Goal: Task Accomplishment & Management: Use online tool/utility

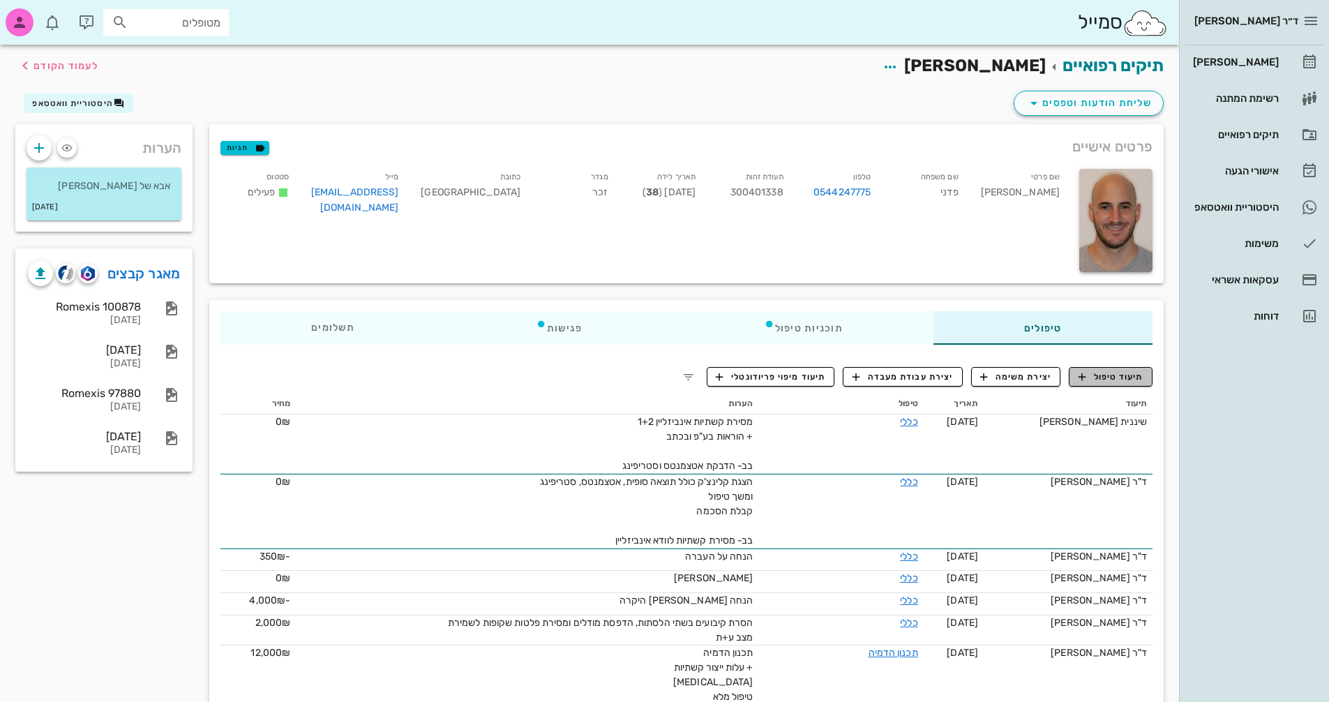
click at [1131, 380] on span "תיעוד טיפול" at bounding box center [1110, 376] width 65 height 13
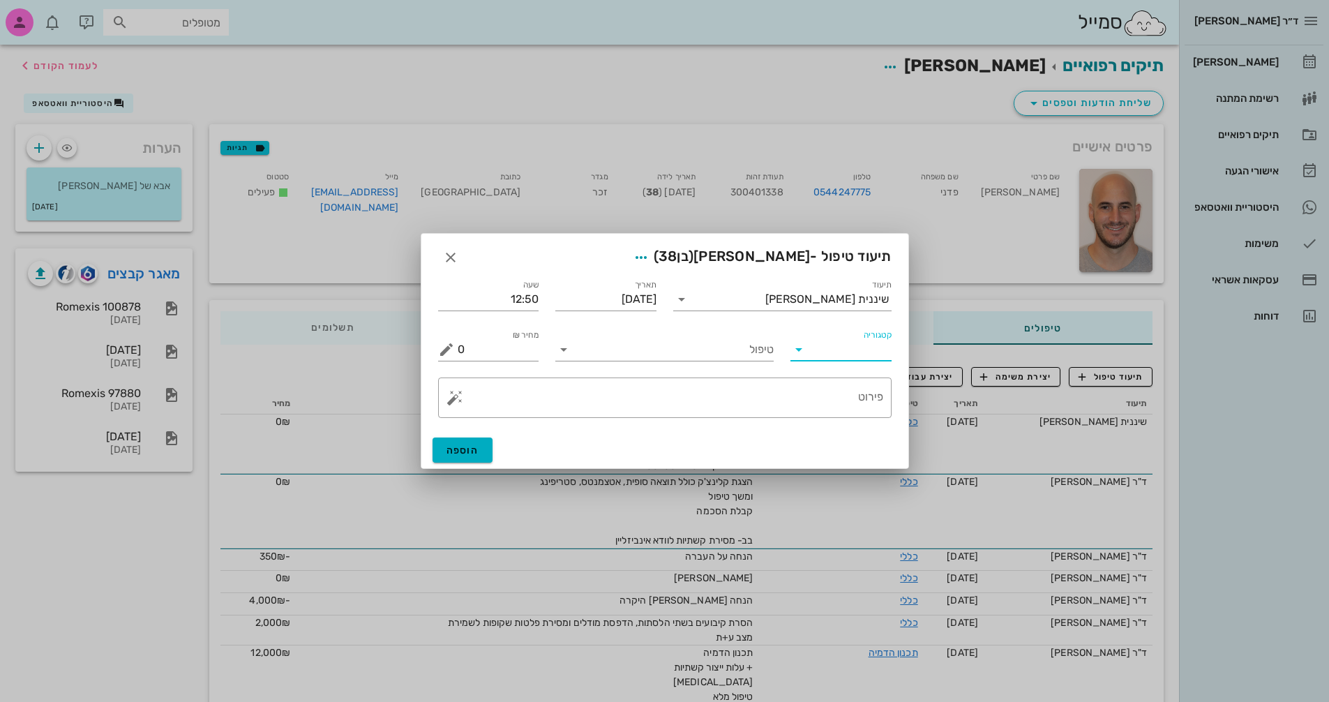
click at [828, 353] on input "קטגוריה" at bounding box center [851, 349] width 79 height 22
click at [858, 418] on div "פריודונטיה" at bounding box center [862, 416] width 122 height 13
type input "פריודונטיה"
click at [818, 350] on button "Clear קטגוריה" at bounding box center [818, 349] width 17 height 17
click at [726, 356] on input "טיפול" at bounding box center [674, 349] width 199 height 22
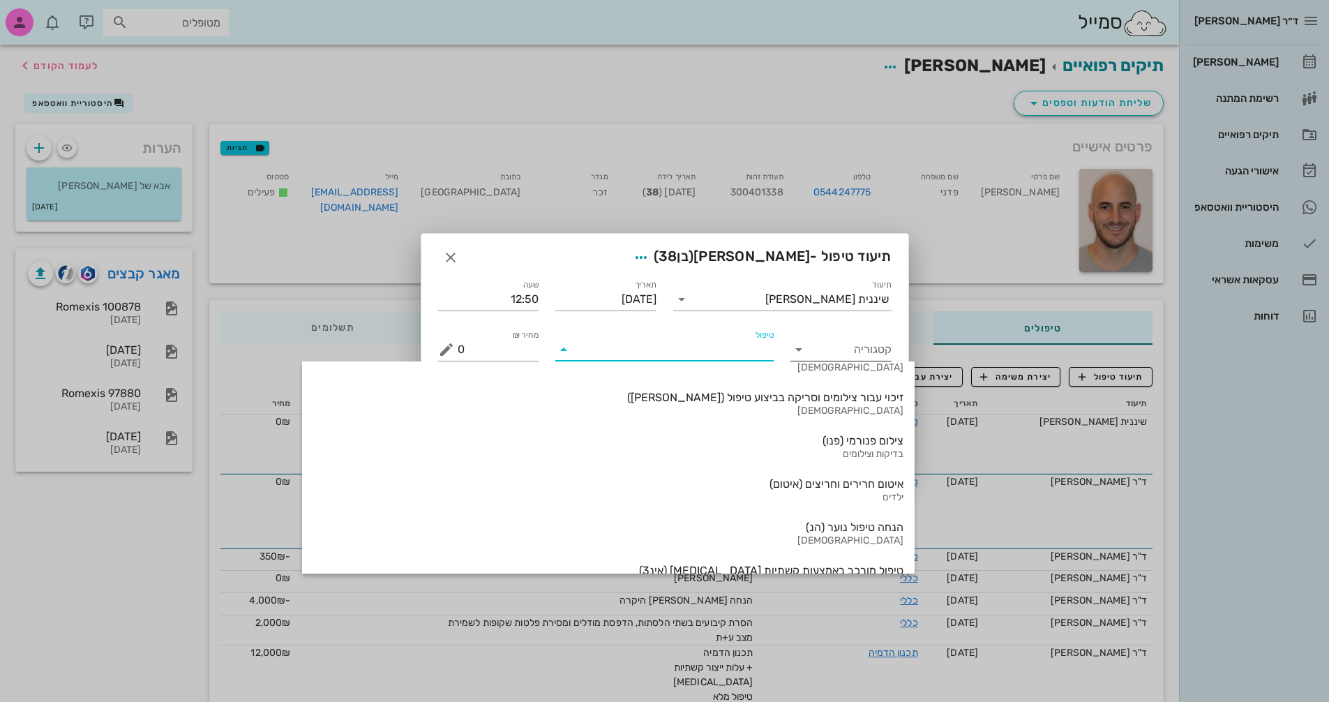
scroll to position [1499, 0]
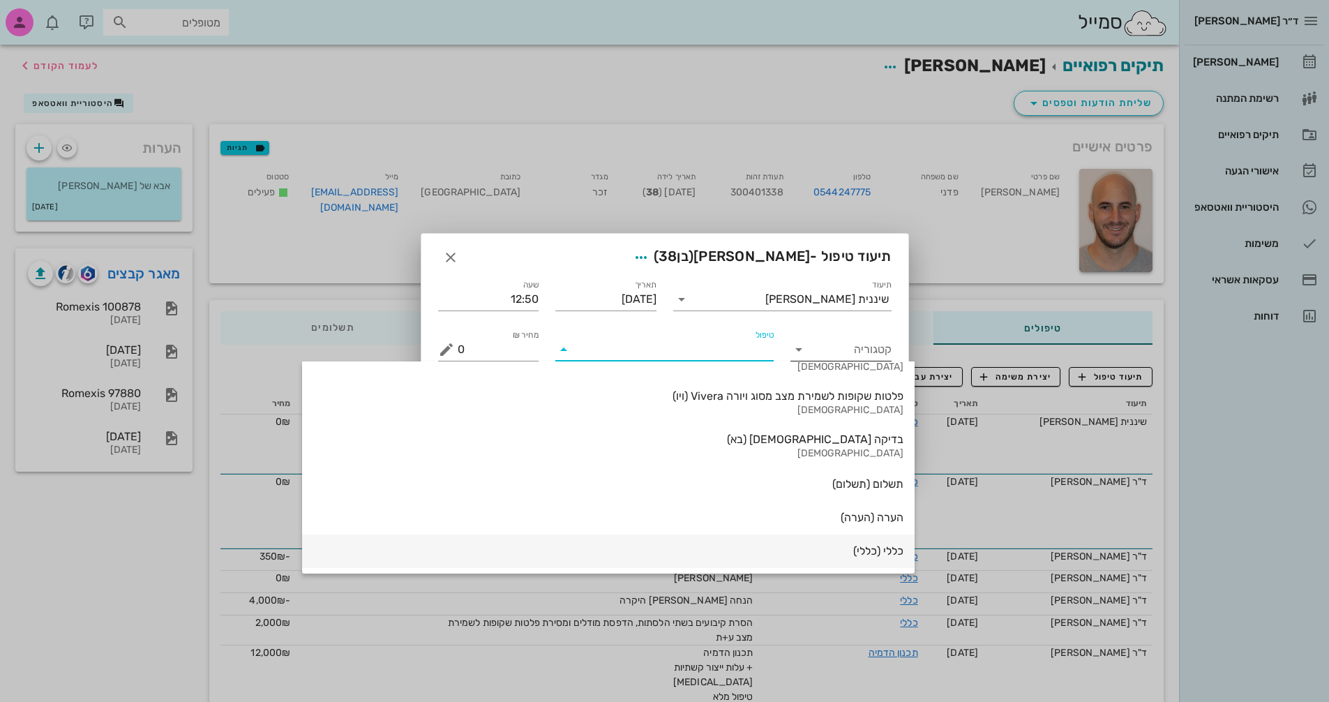
click at [744, 541] on div "כללי (כללי)" at bounding box center [608, 551] width 590 height 31
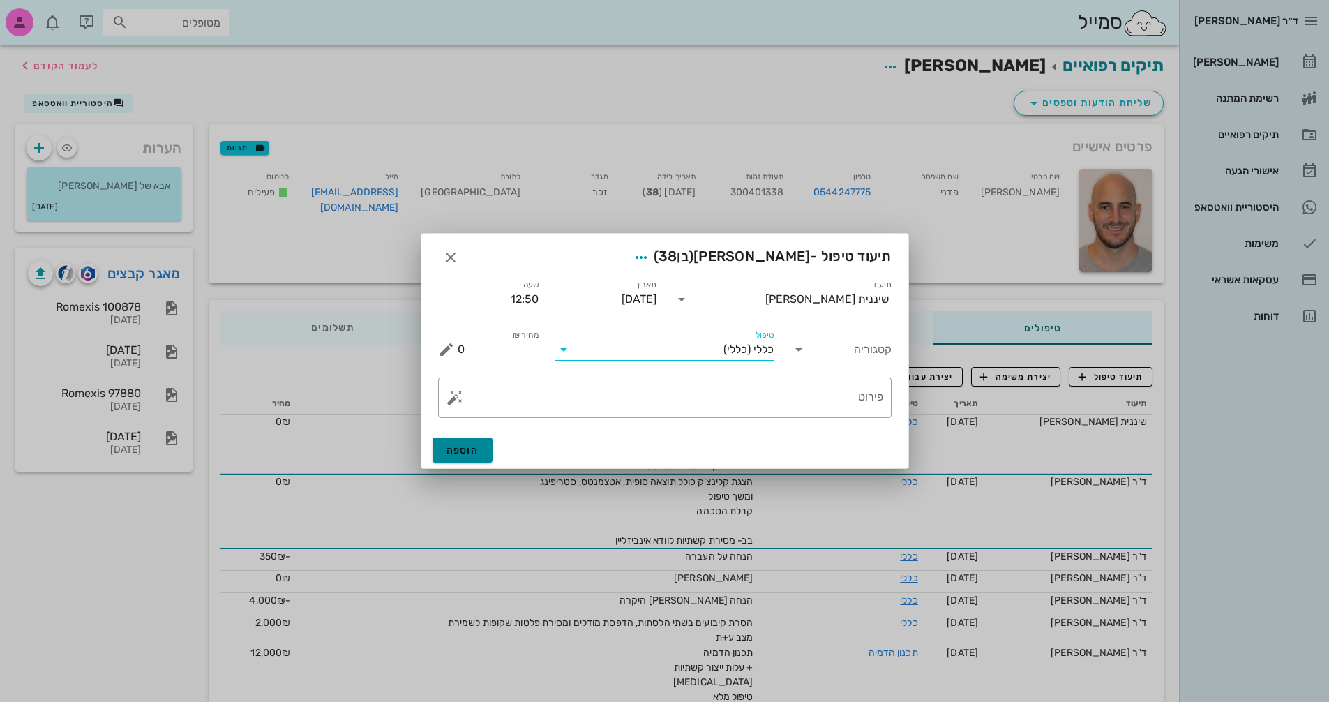
click at [471, 454] on span "הוספה" at bounding box center [462, 450] width 33 height 12
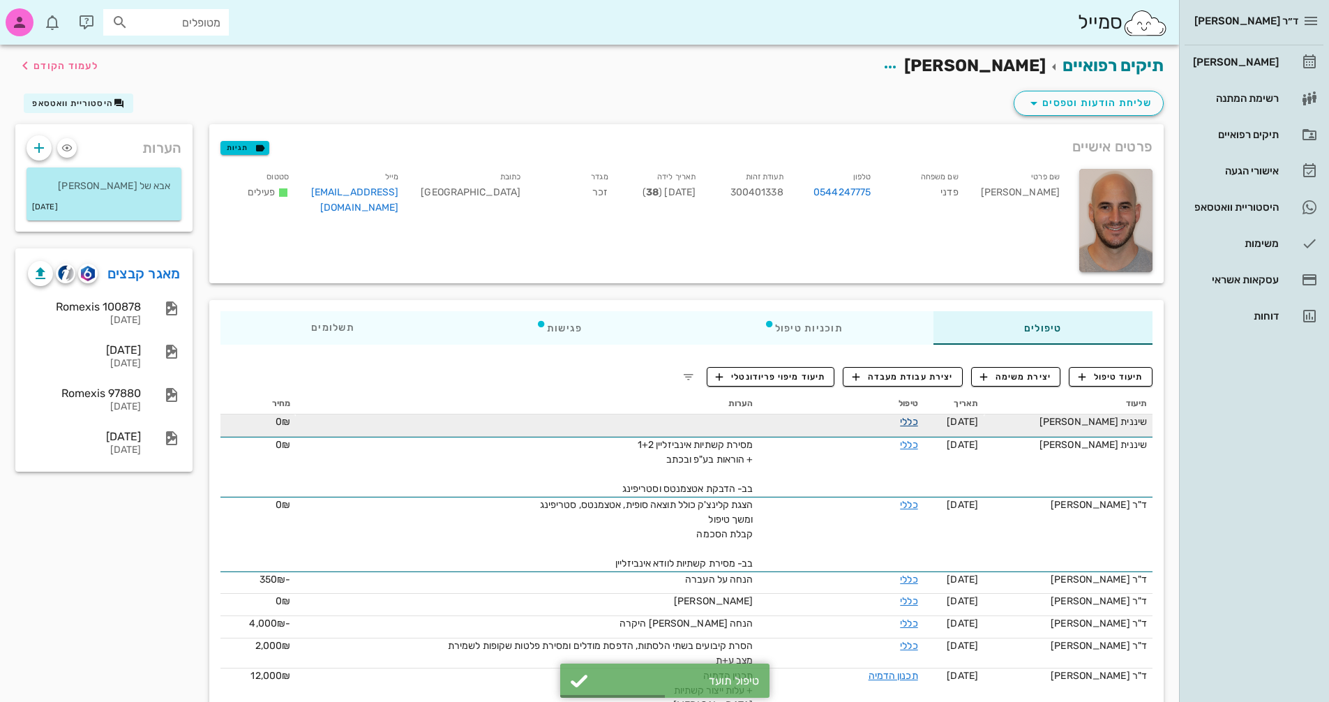
click at [914, 420] on link "כללי" at bounding box center [908, 422] width 17 height 12
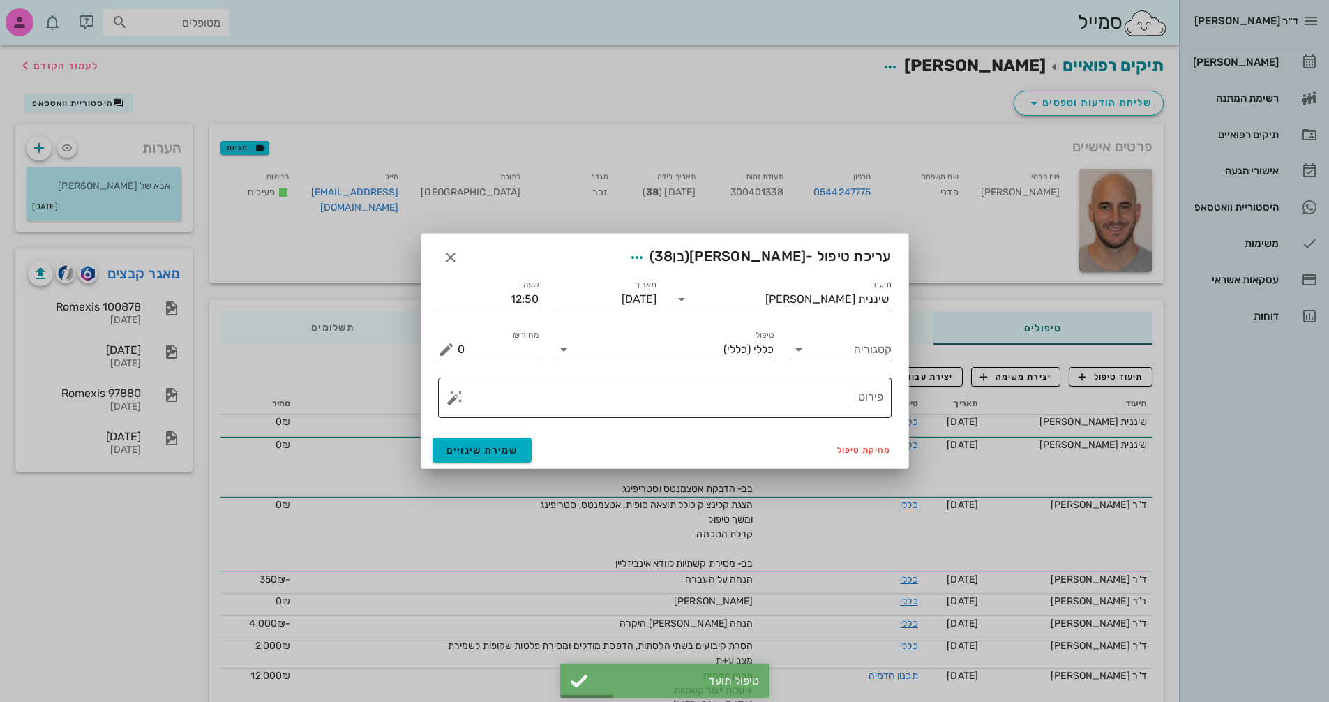
click at [453, 403] on button "button" at bounding box center [454, 397] width 17 height 17
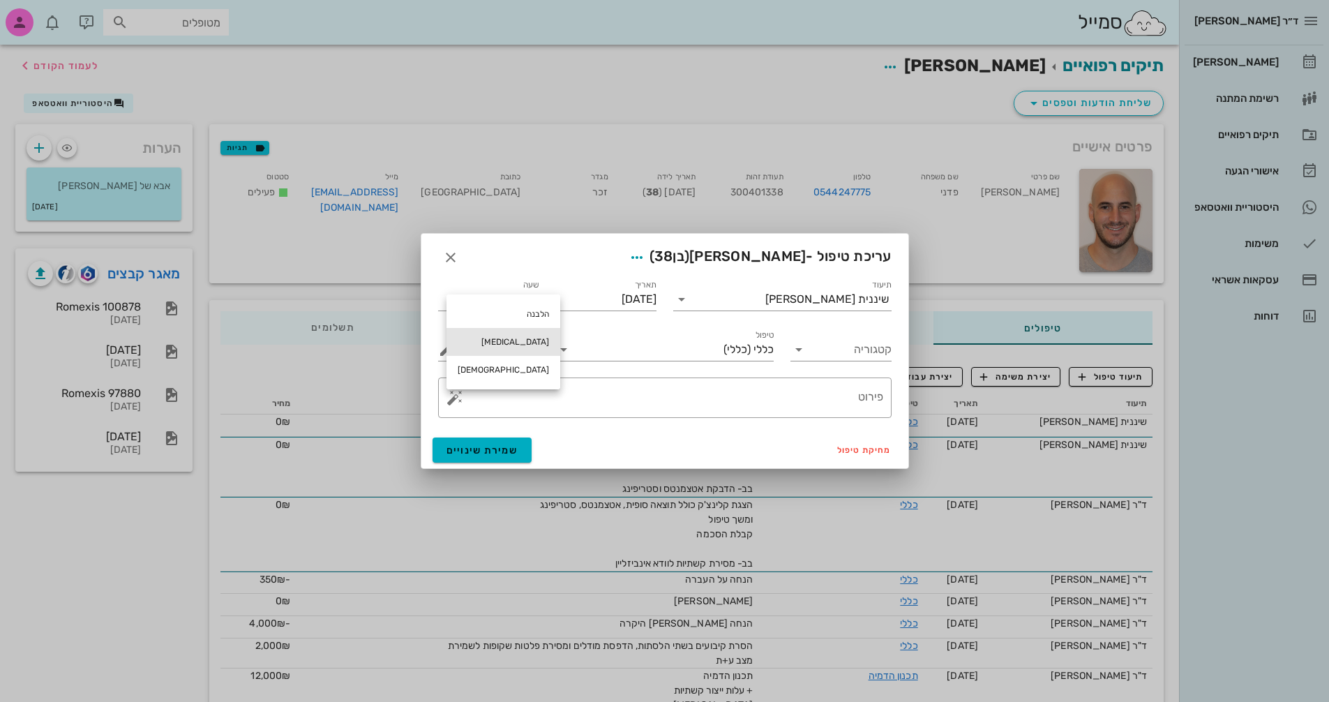
click at [472, 345] on div "[MEDICAL_DATA]" at bounding box center [503, 342] width 114 height 28
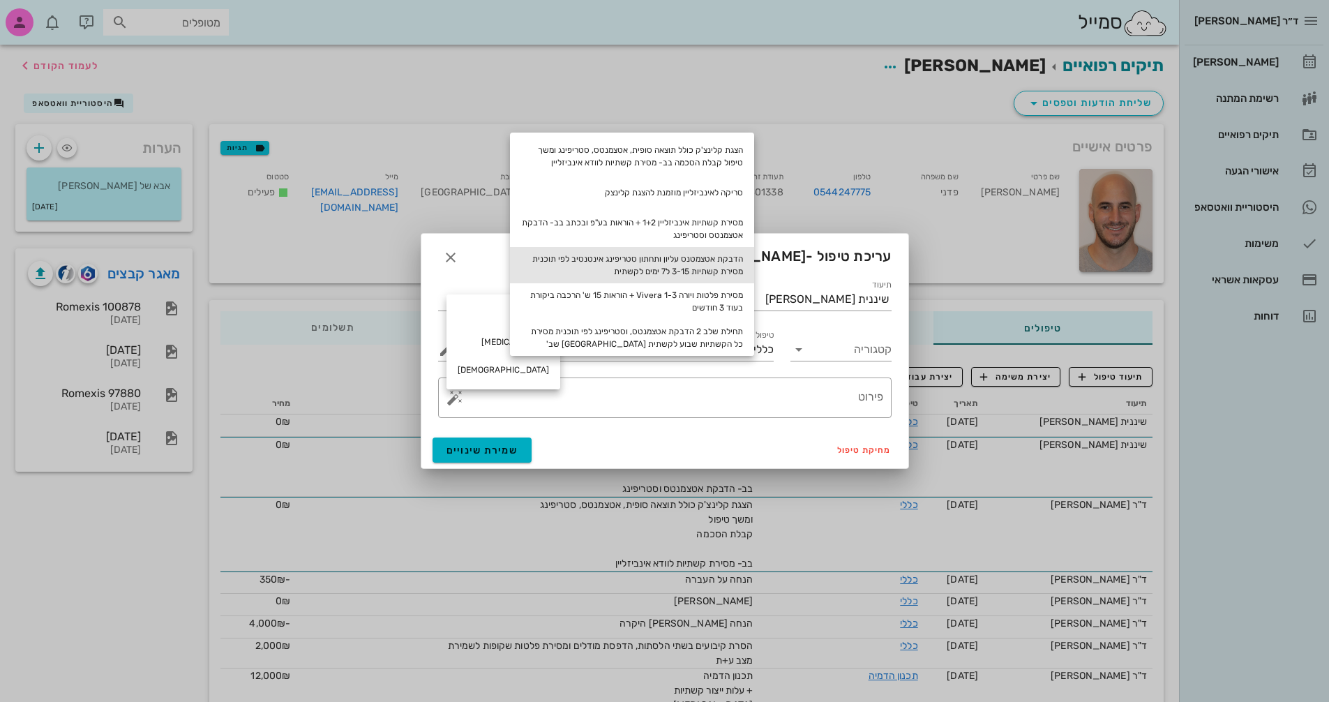
click at [718, 261] on div "הדבקת אטצמטנס עליון ותחתון סטריפינג אינטנסיב לפי תוכנית מסירת קשתיות 3-15 ל7 ימ…" at bounding box center [632, 265] width 244 height 36
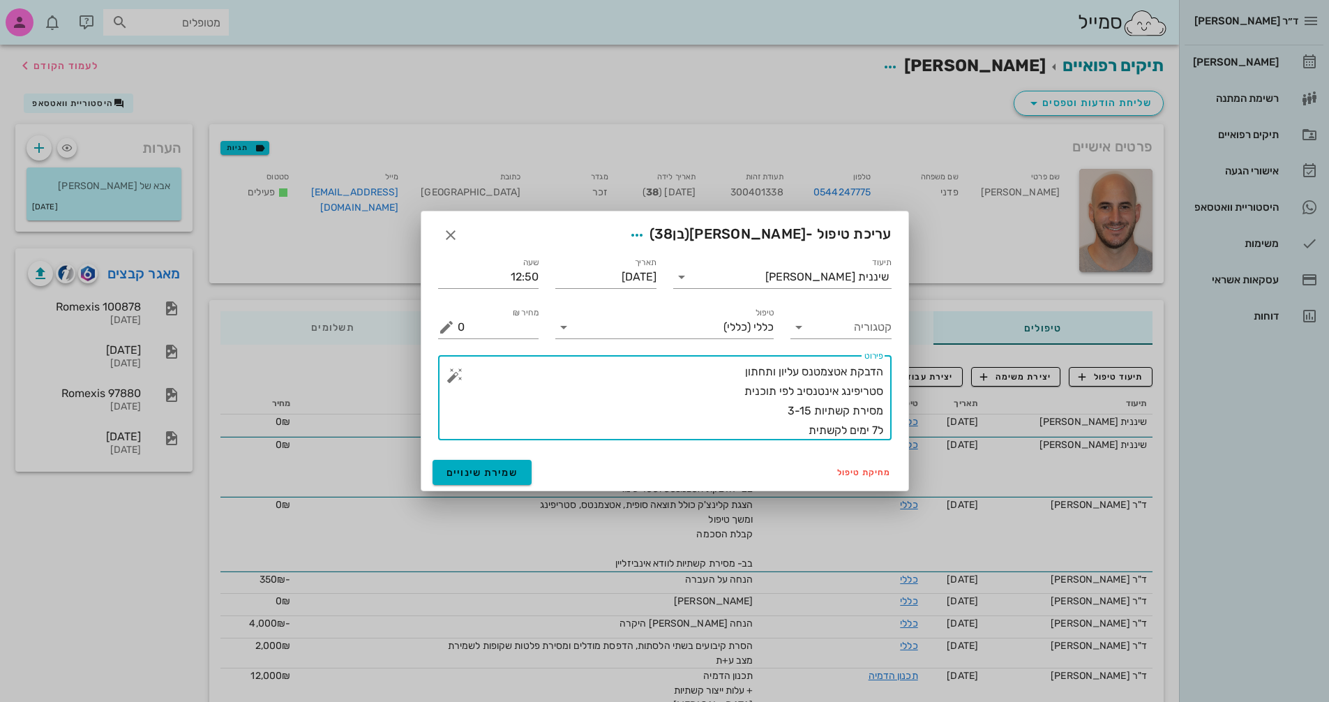
click at [702, 374] on textarea "הדבקת אטצמטנס עליון ותחתון סטריפינג אינטנסיב לפי תוכנית מסירת קשתיות 3-15 ל7 ימ…" at bounding box center [670, 401] width 425 height 78
drag, startPoint x: 801, startPoint y: 408, endPoint x: 810, endPoint y: 409, distance: 9.2
click at [810, 409] on textarea "הדבקת אטצמטנס עליון ותחתון שלב 1 סטריפינג אינטנסיב לפי תוכנית מסירת קשתיות 3-15…" at bounding box center [670, 401] width 425 height 78
click at [875, 430] on textarea "הדבקת אטצמטנס עליון ותחתון שלב 1 סטריפינג אינטנסיב לפי תוכנית מסירת קשתיות 3-23…" at bounding box center [670, 401] width 425 height 78
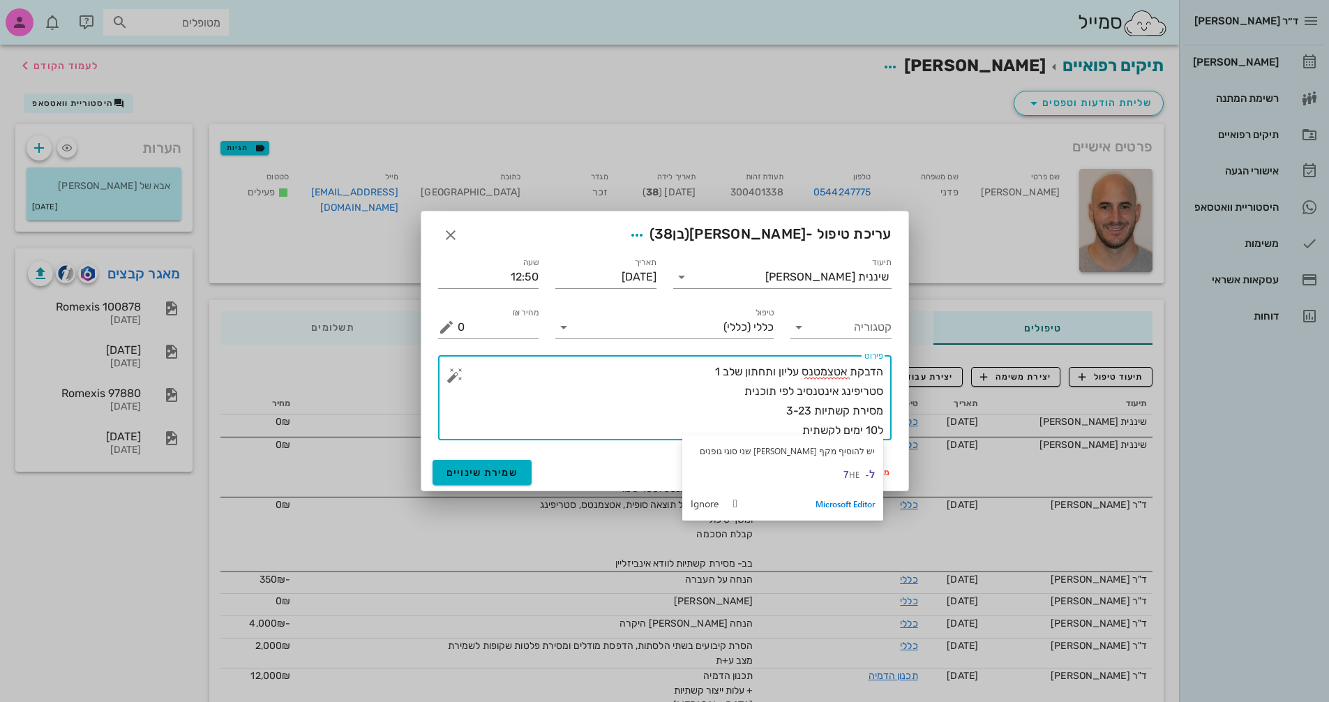
click at [679, 411] on textarea "הדבקת אטצמטנס עליון ותחתון שלב 1 סטריפינג אינטנסיב לפי תוכנית מסירת קשתיות 3-23…" at bounding box center [670, 401] width 425 height 78
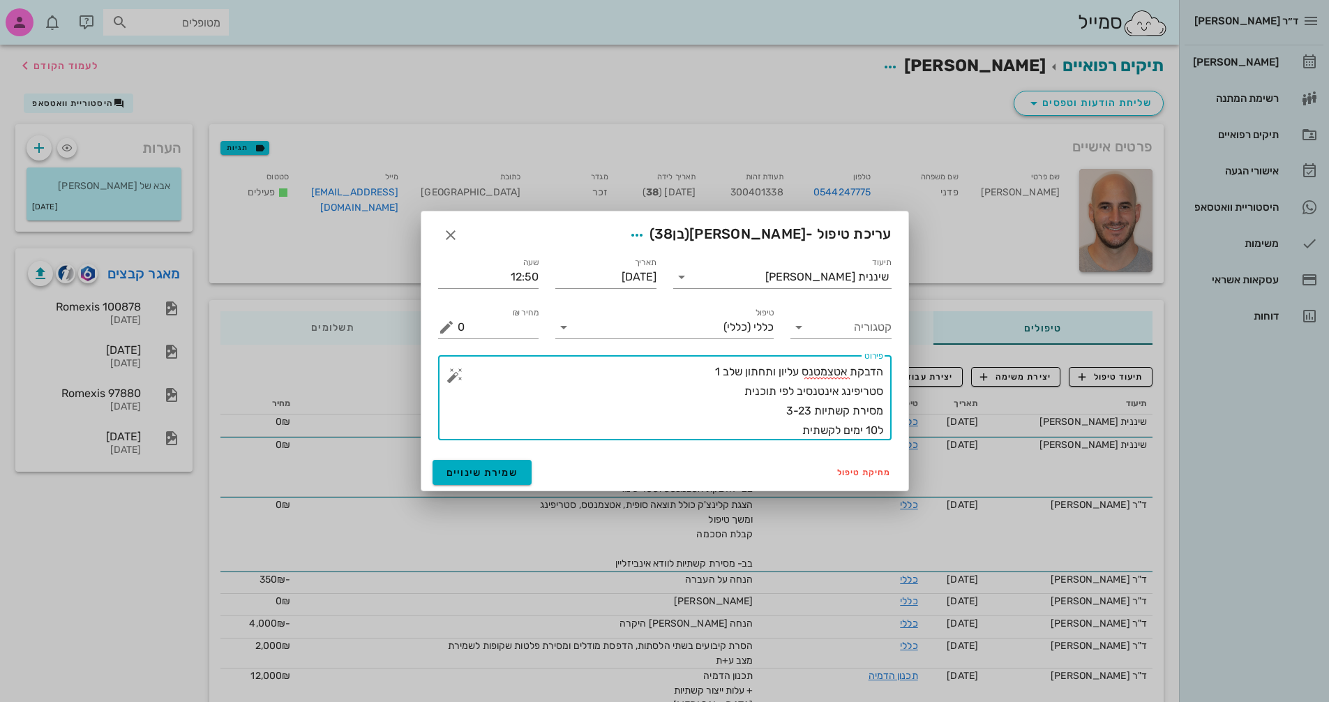
click at [746, 424] on textarea "הדבקת אטצמטנס עליון ותחתון שלב 1 סטריפינג אינטנסיב לפי תוכנית מסירת קשתיות 3-23…" at bounding box center [670, 401] width 425 height 78
click at [810, 409] on textarea "הדבקת אטצמטנס עליון ותחתון שלב 1 סטריפינג אינטנסיב לפי תוכנית מסירת קשתיות 3-23…" at bounding box center [670, 401] width 425 height 78
click at [759, 435] on textarea "הדבקת אטצמטנס עליון ותחתון שלב 1 סטריפינג אינטנסיב לפי תוכנית מסירת קשתיות 3-25…" at bounding box center [670, 401] width 425 height 78
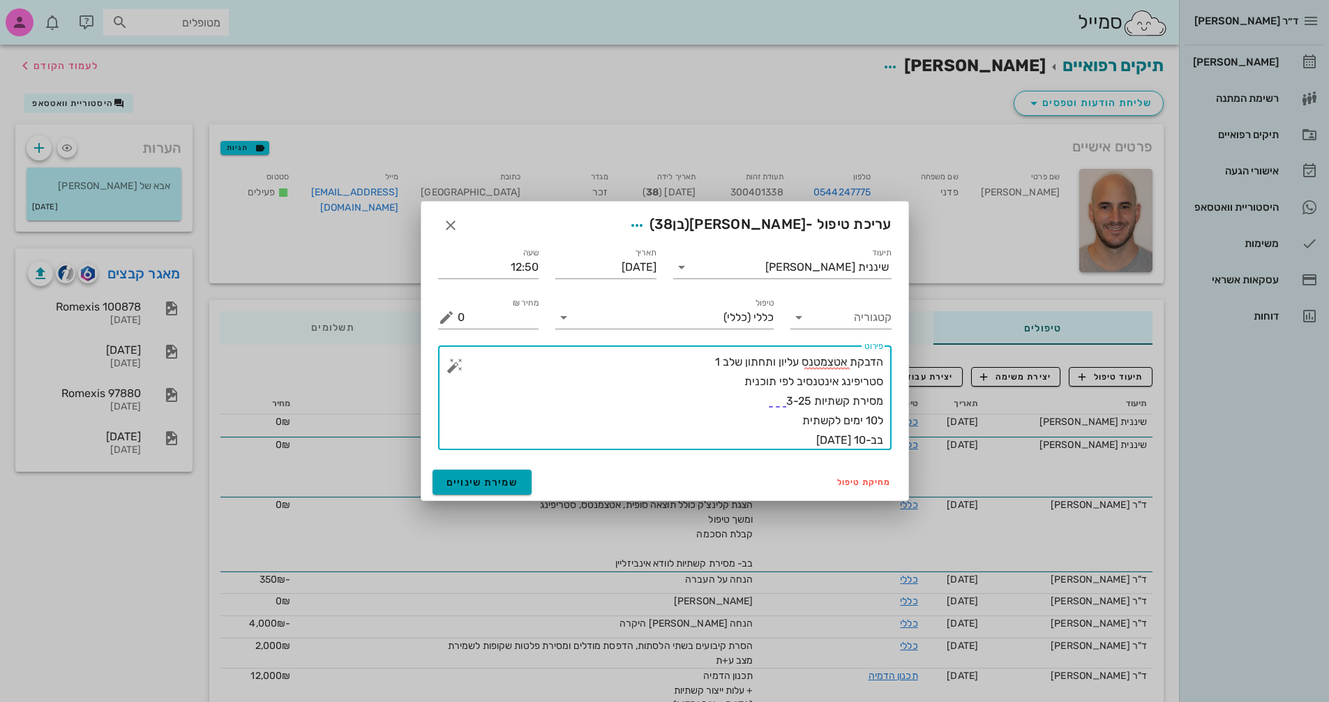
type textarea "הדבקת אטצמטנס עליון ותחתון שלב 1 סטריפינג אינטנסיב לפי תוכנית מסירת קשתיות 3-25…"
click at [502, 481] on span "שמירת שינויים" at bounding box center [482, 482] width 72 height 12
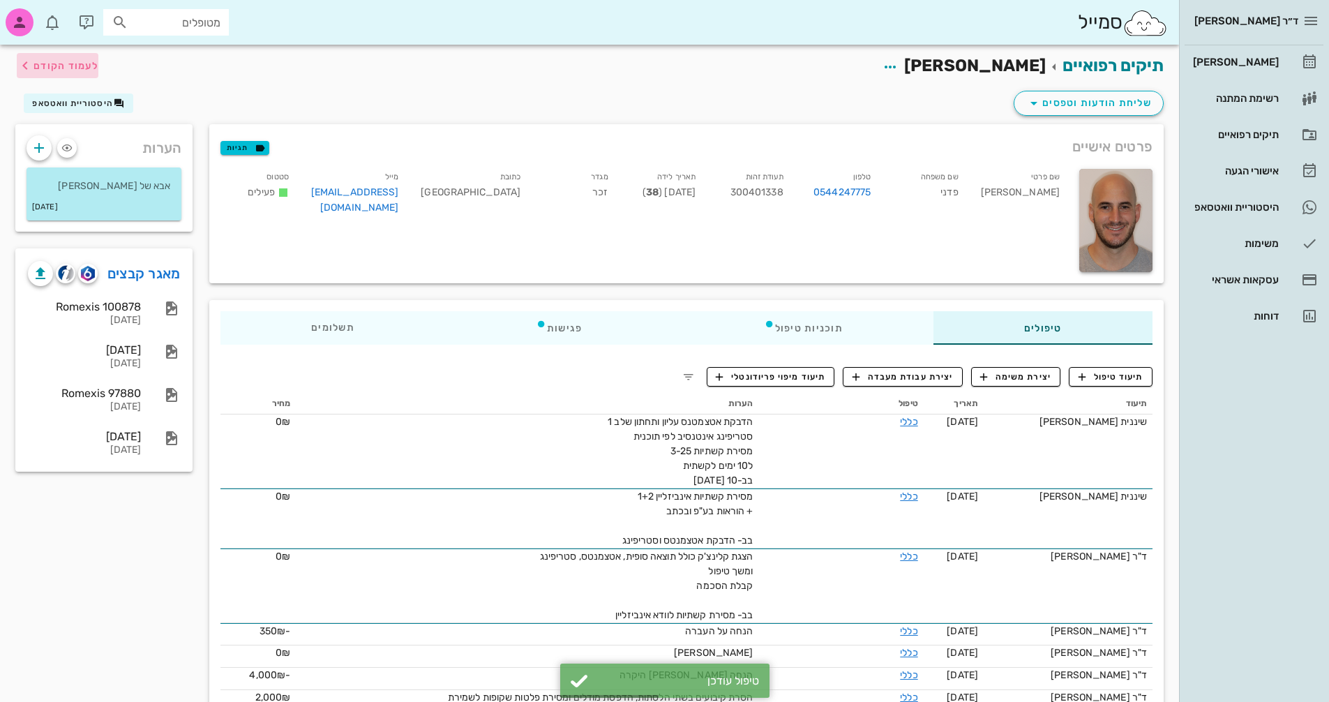
click at [55, 58] on span "לעמוד הקודם" at bounding box center [58, 65] width 82 height 17
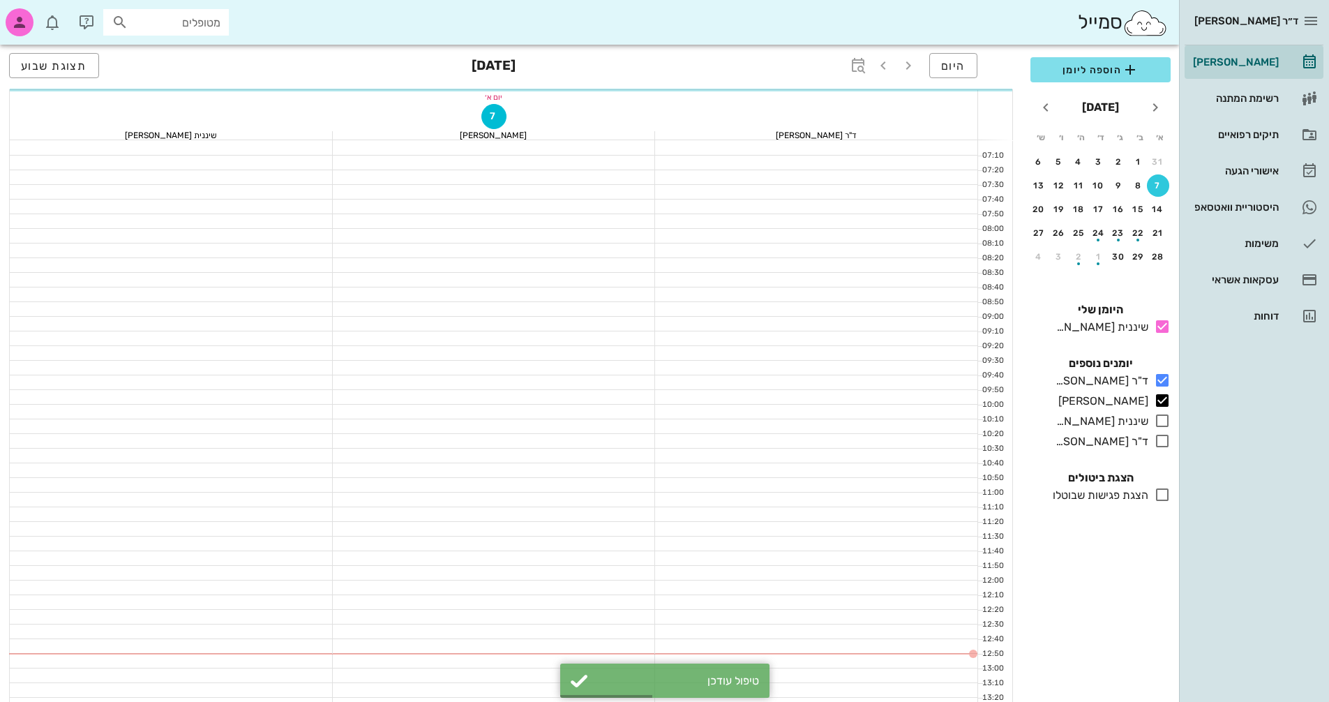
scroll to position [181, 0]
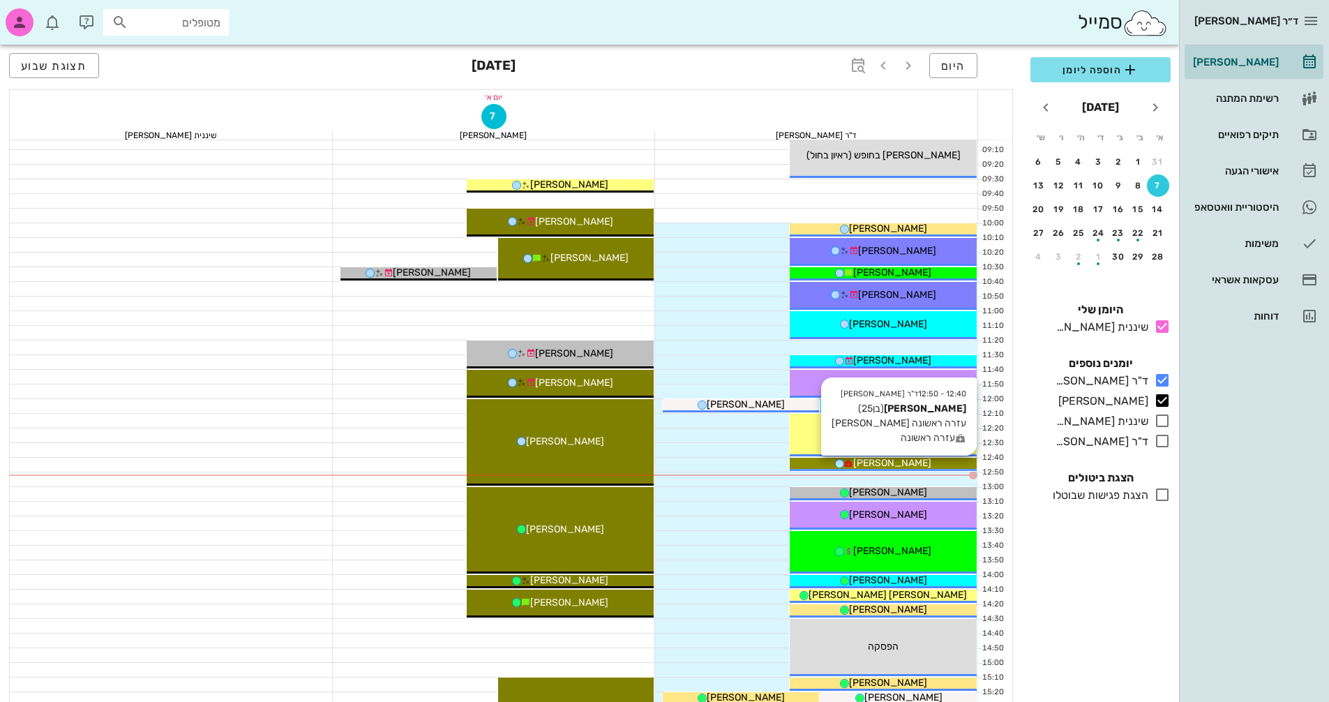
click at [932, 464] on div "[PERSON_NAME]" at bounding box center [882, 462] width 187 height 15
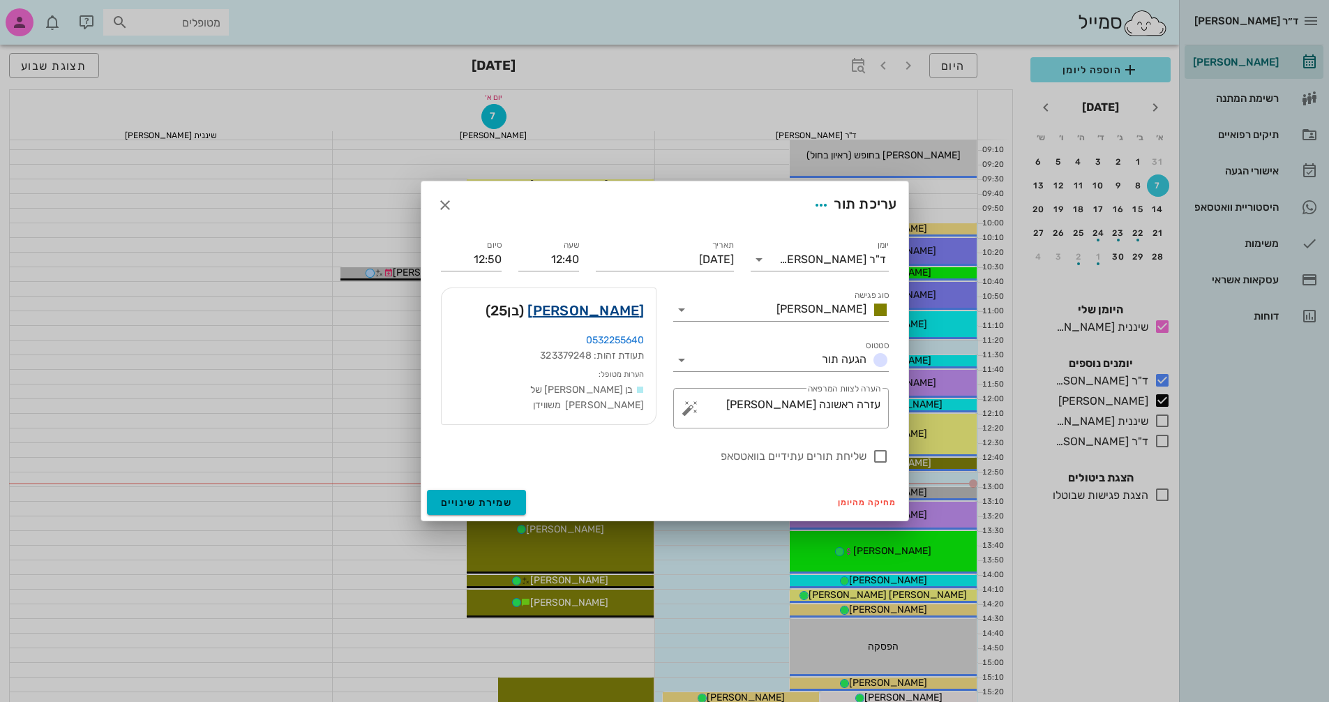
click at [570, 310] on link "[PERSON_NAME]" at bounding box center [585, 310] width 116 height 22
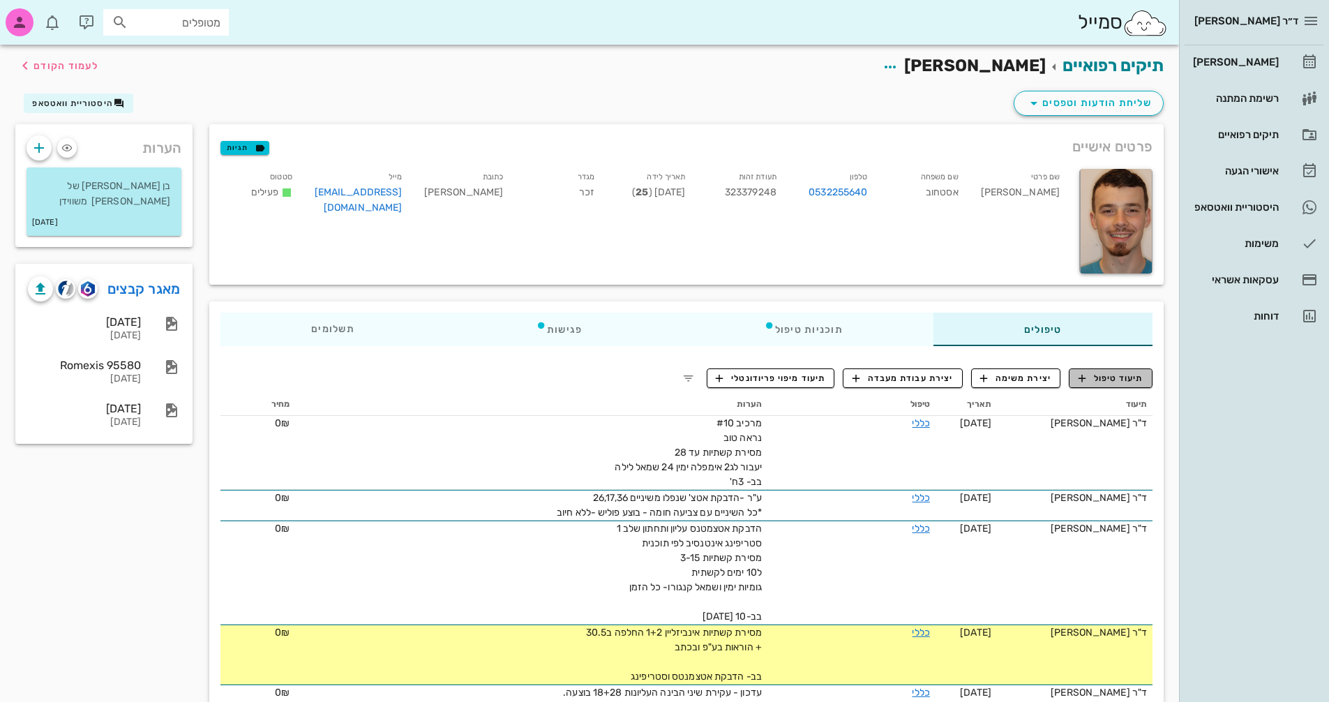
click at [1099, 378] on span "תיעוד טיפול" at bounding box center [1110, 378] width 65 height 13
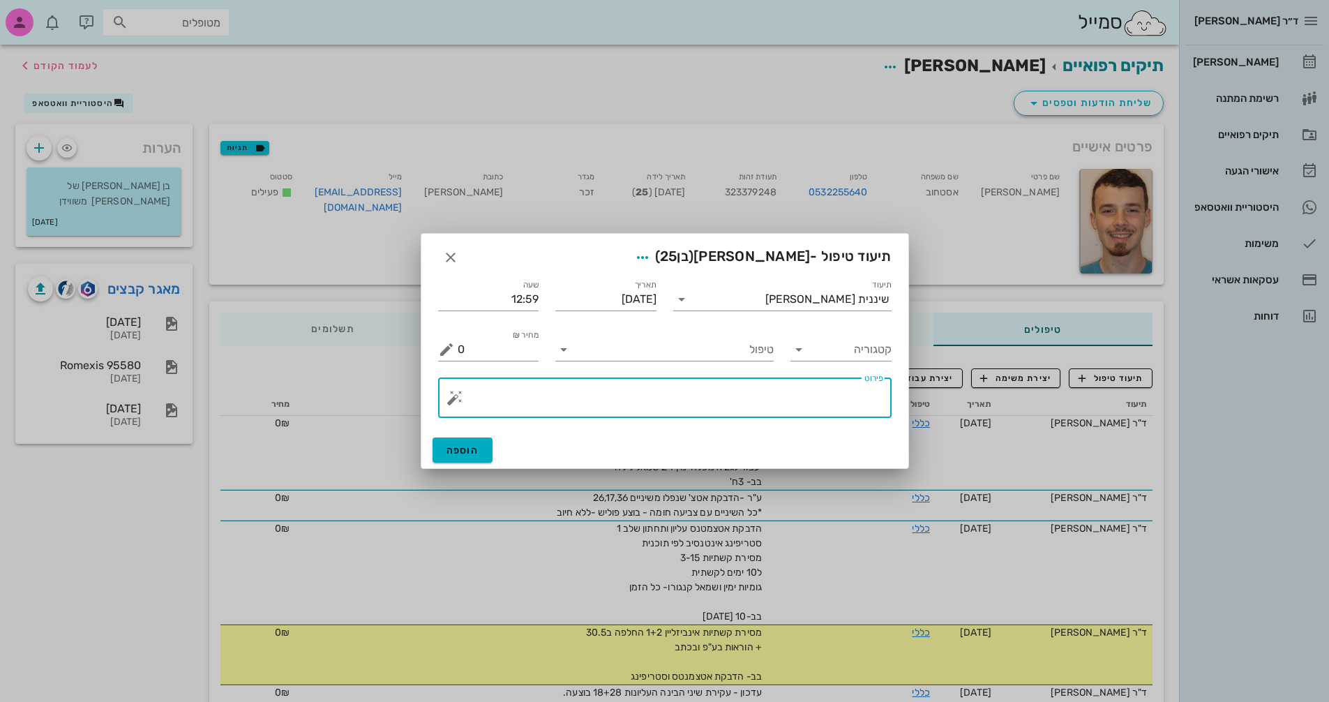
click at [836, 398] on textarea "פירוט" at bounding box center [670, 400] width 425 height 33
type textarea "רהבונד [PERSON_NAME] שנפל משן 47"
click at [481, 451] on button "הוספה" at bounding box center [462, 449] width 61 height 25
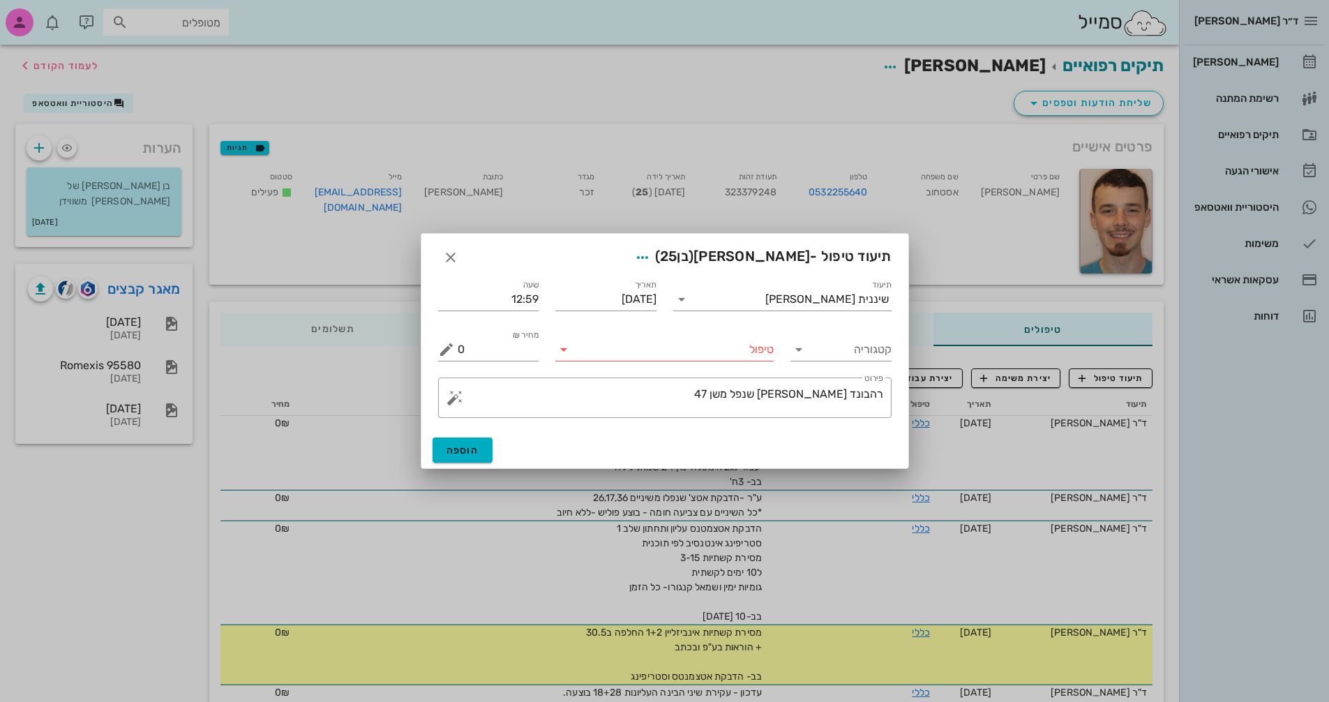
click at [565, 349] on icon at bounding box center [563, 349] width 17 height 17
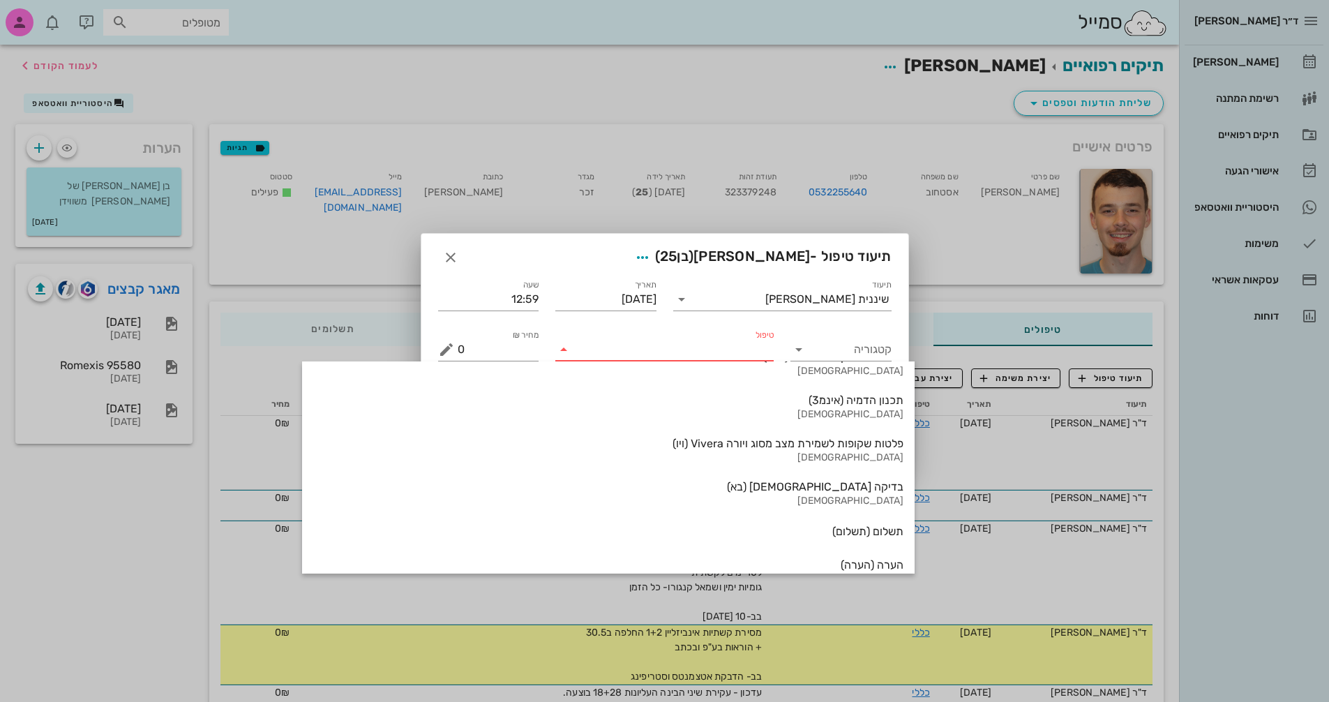
scroll to position [1499, 0]
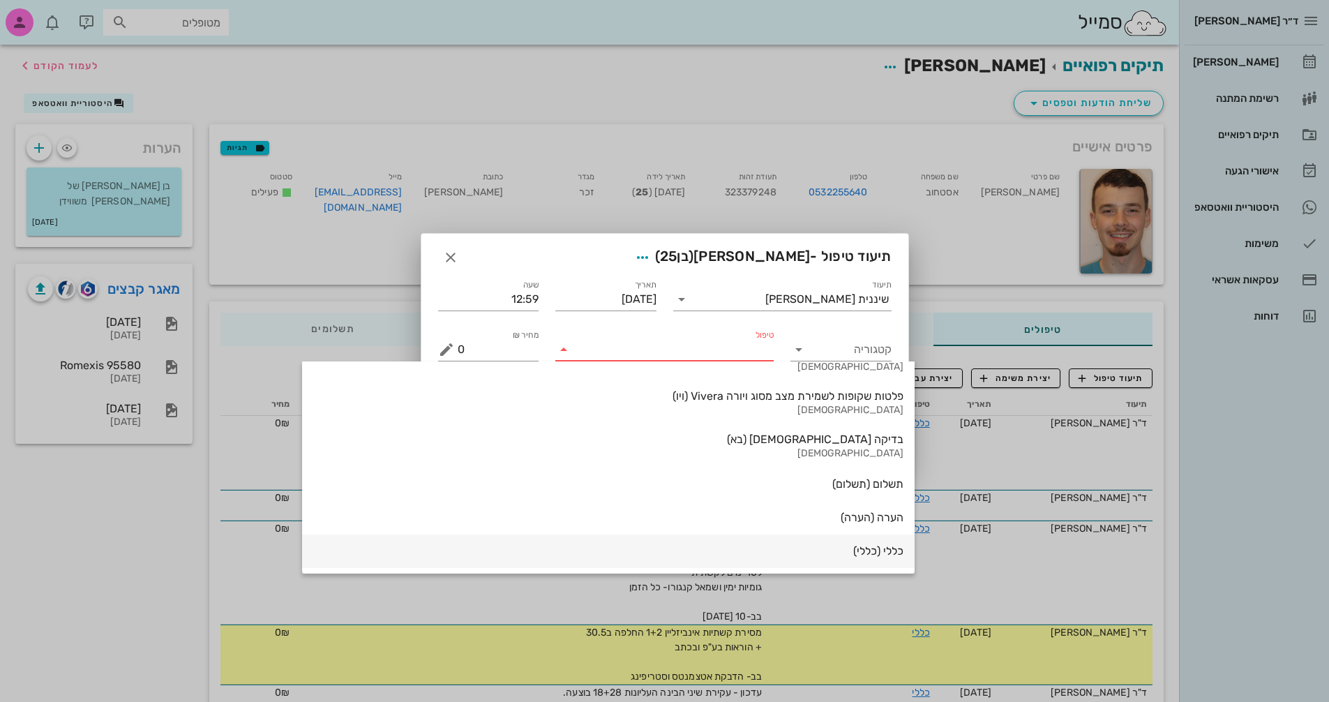
click at [729, 545] on div "כללי (כללי)" at bounding box center [608, 550] width 590 height 13
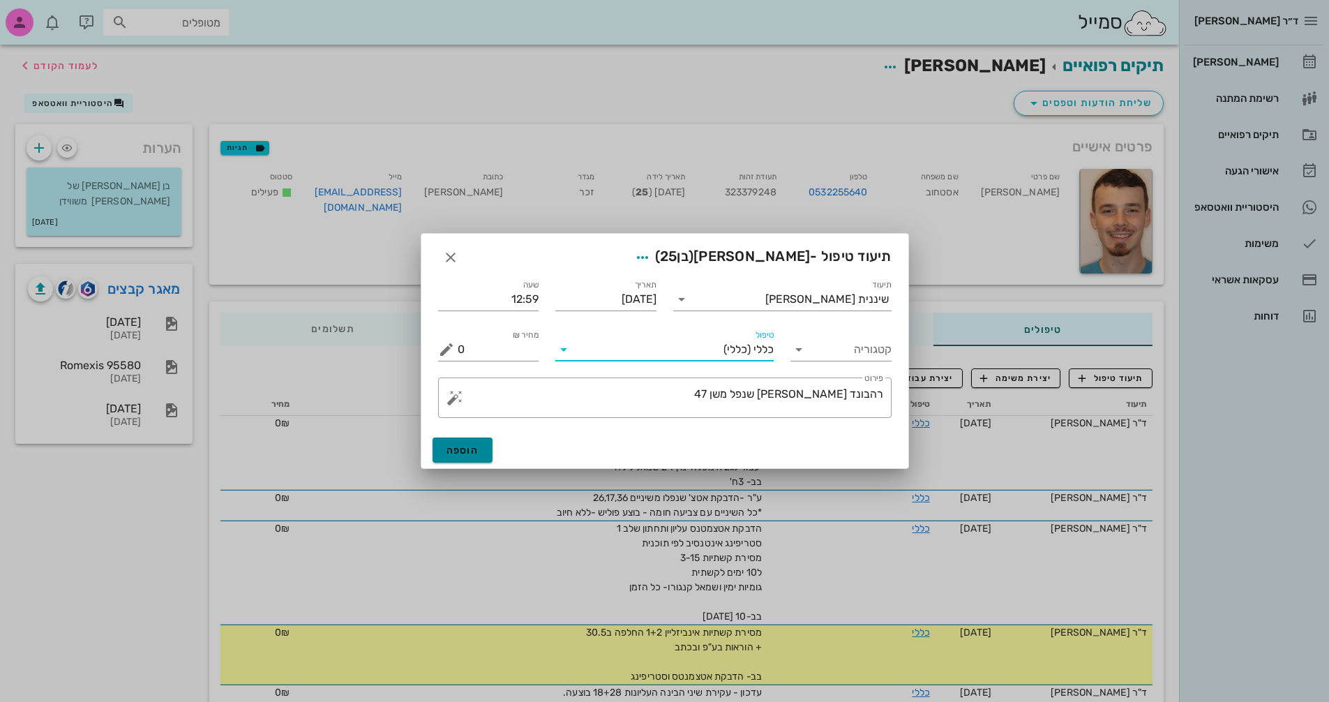
click at [451, 453] on span "הוספה" at bounding box center [462, 450] width 33 height 12
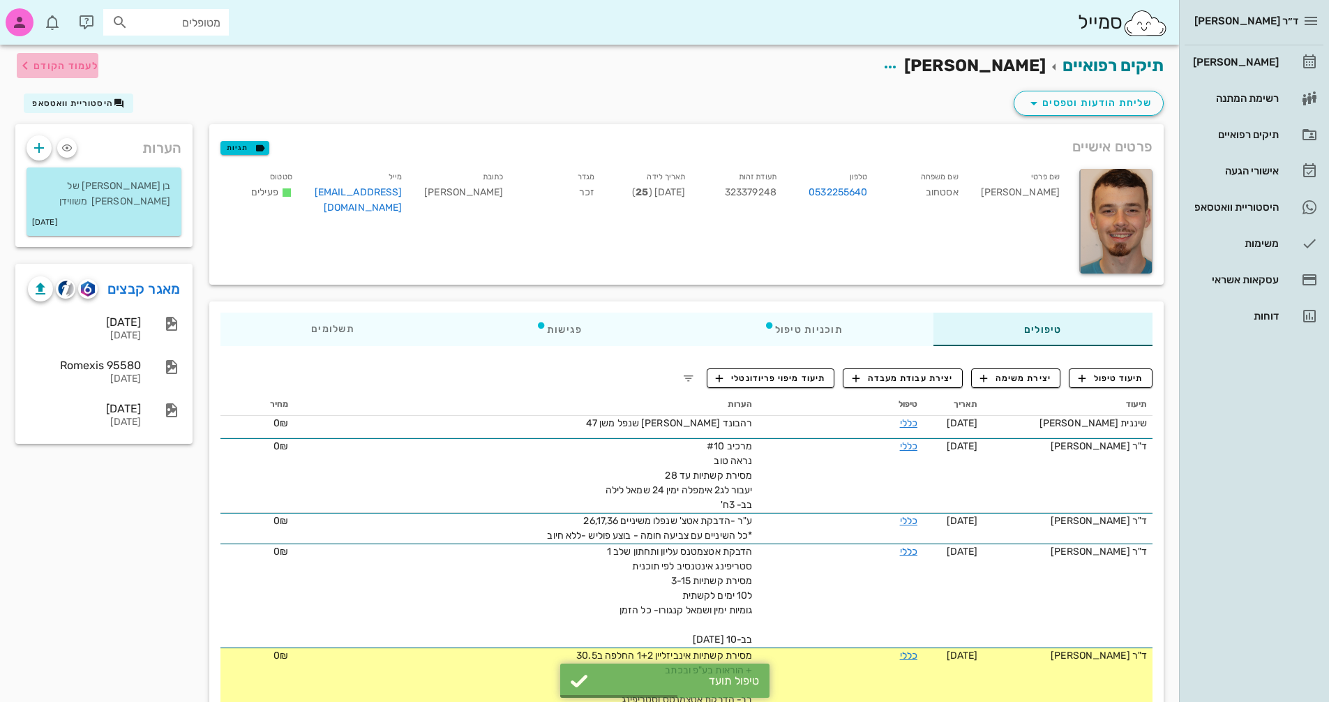
click at [56, 63] on span "לעמוד הקודם" at bounding box center [65, 66] width 65 height 12
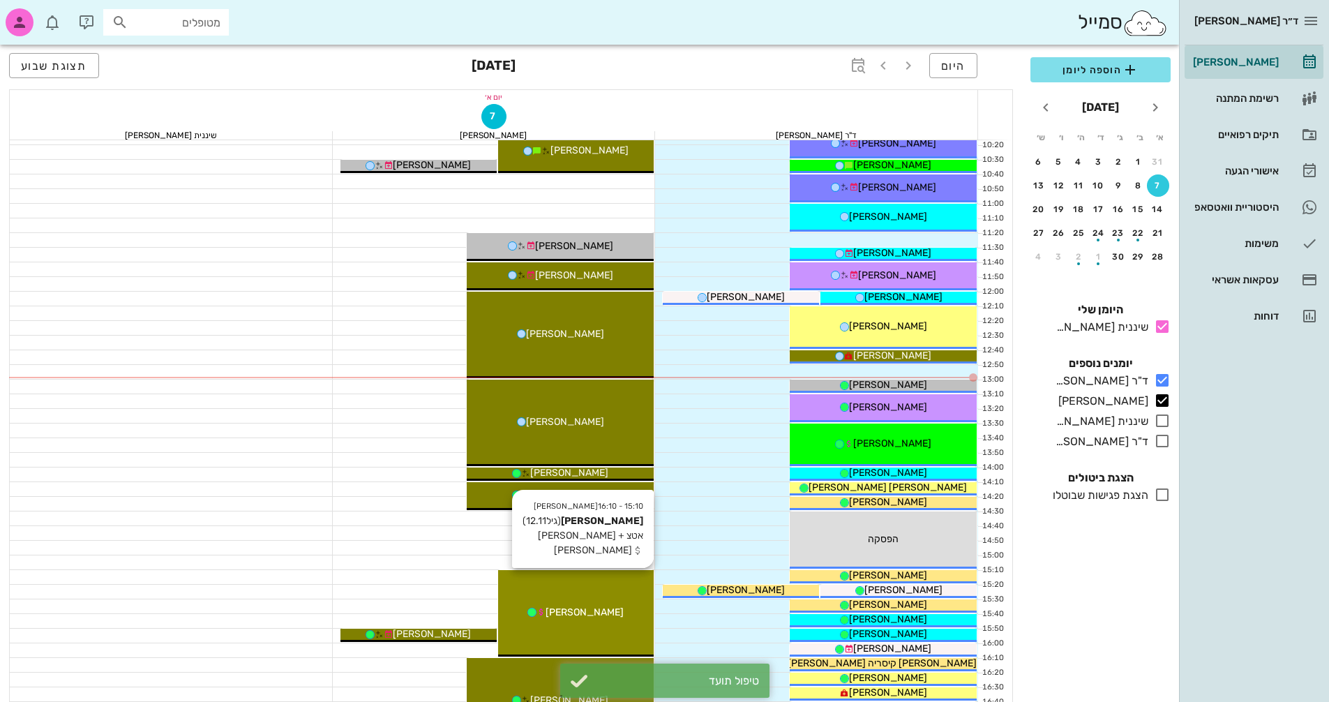
scroll to position [321, 0]
